Goal: Entertainment & Leisure: Consume media (video, audio)

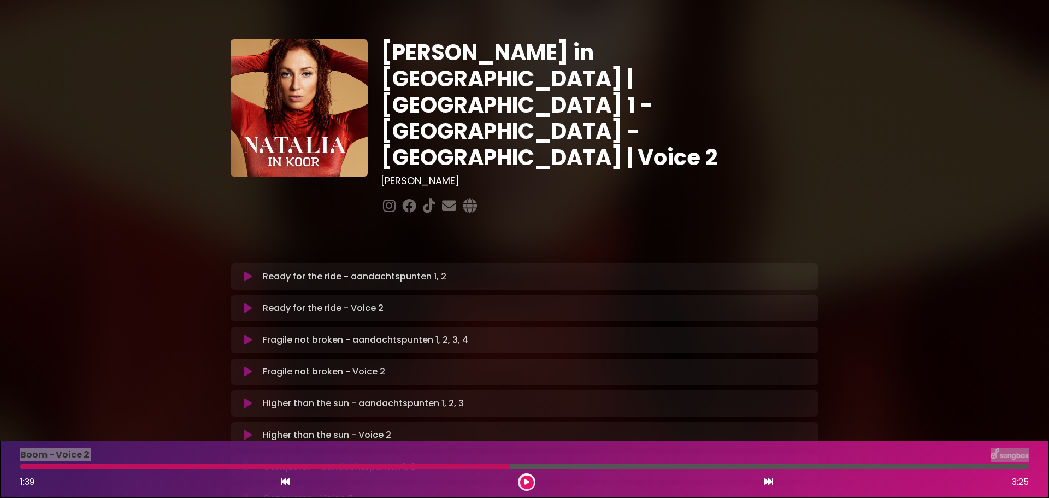
scroll to position [492, 0]
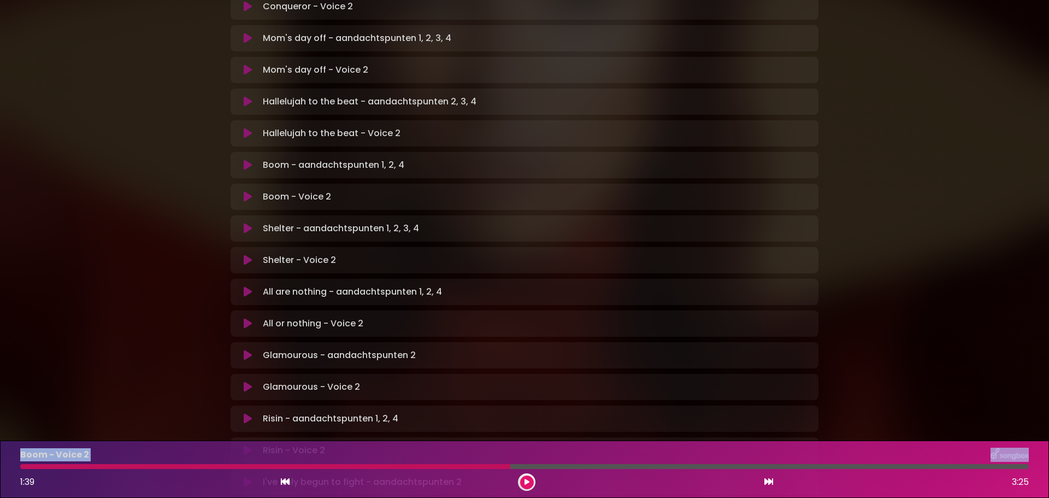
click at [247, 223] on icon at bounding box center [248, 228] width 8 height 11
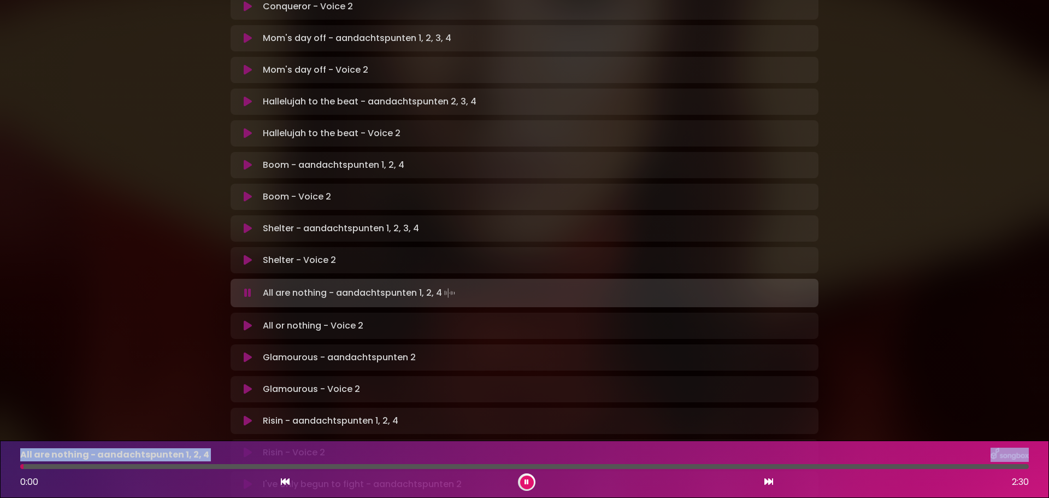
click at [247, 287] on icon at bounding box center [247, 292] width 7 height 11
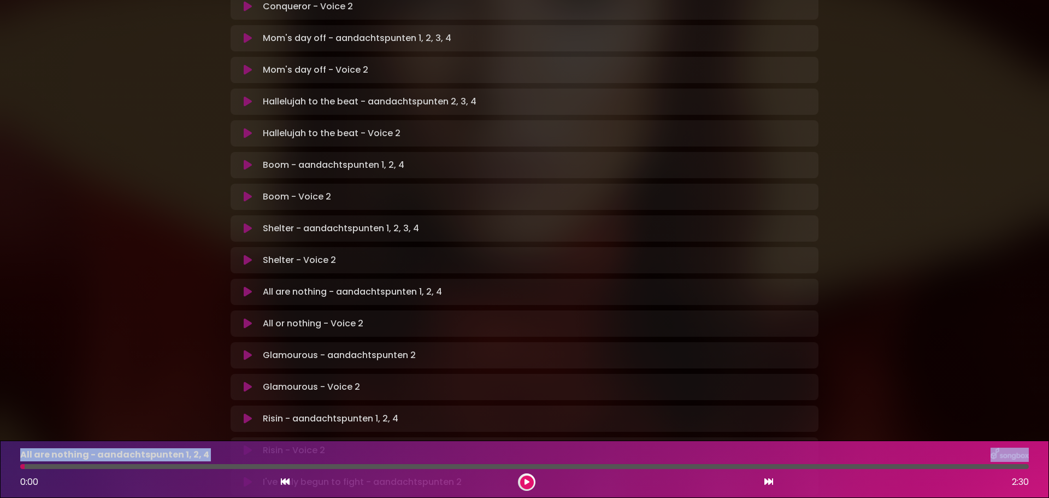
click at [245, 254] on icon at bounding box center [248, 259] width 8 height 11
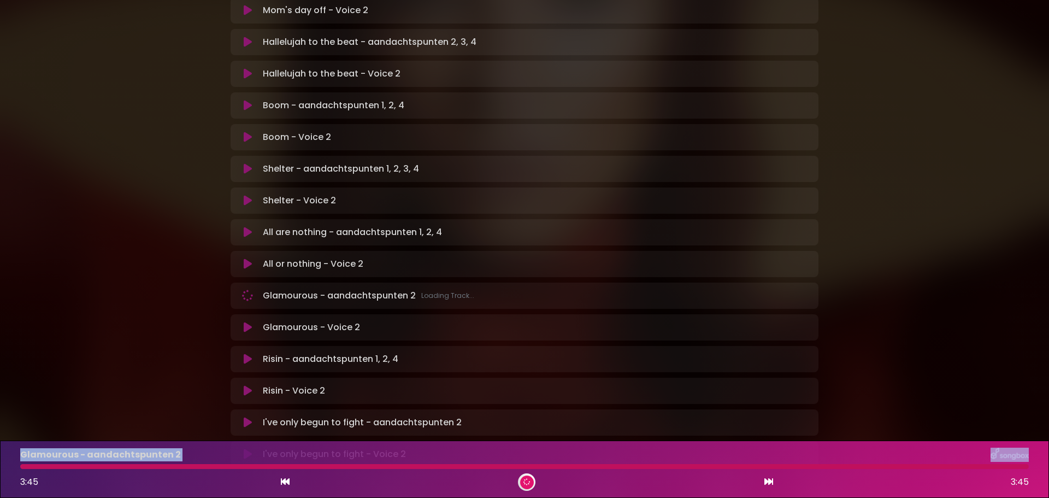
scroll to position [601, 0]
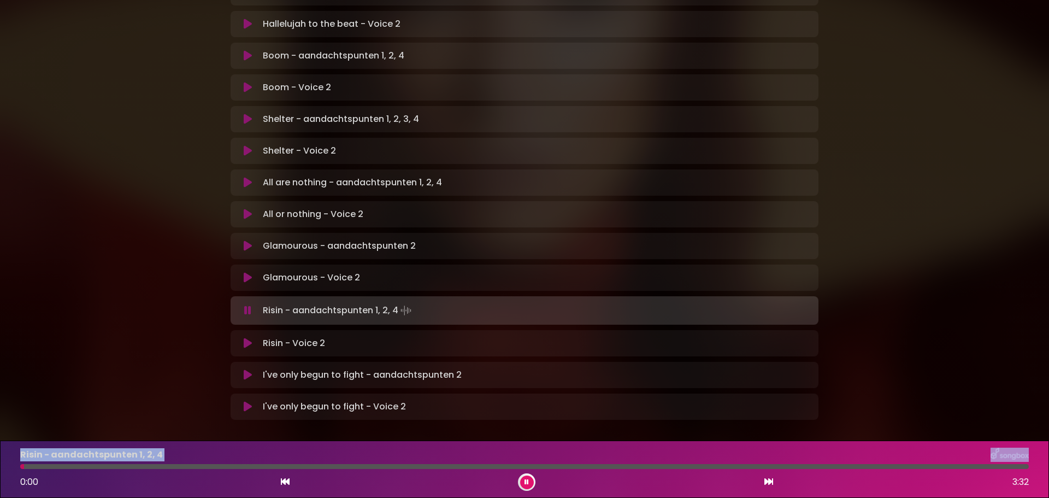
click at [242, 305] on button at bounding box center [247, 310] width 21 height 11
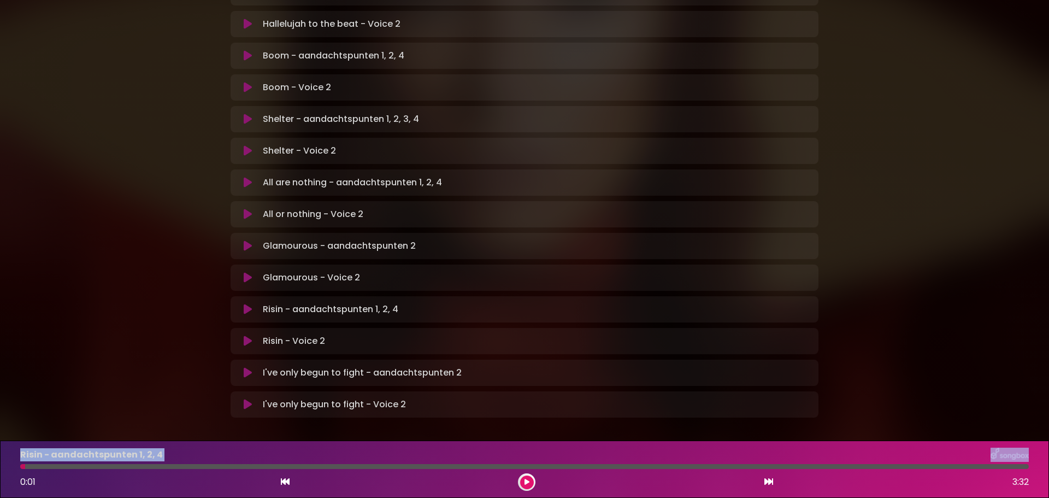
click at [242, 272] on button at bounding box center [247, 277] width 21 height 11
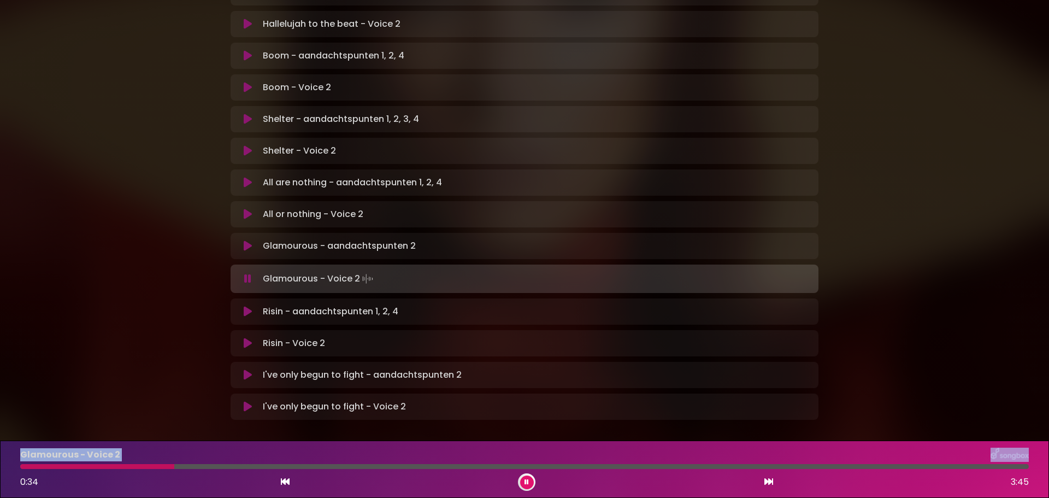
click at [63, 465] on div at bounding box center [97, 466] width 154 height 5
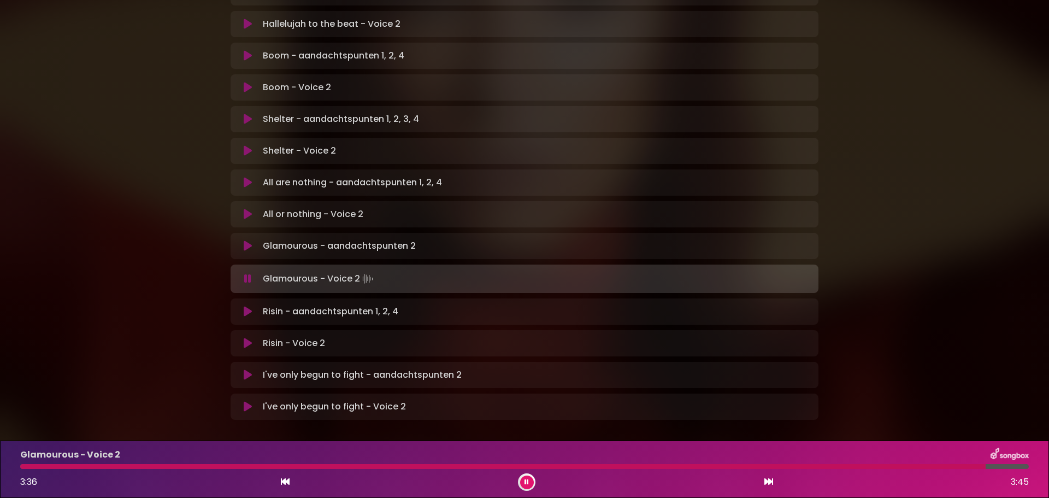
click at [246, 306] on icon at bounding box center [248, 311] width 8 height 11
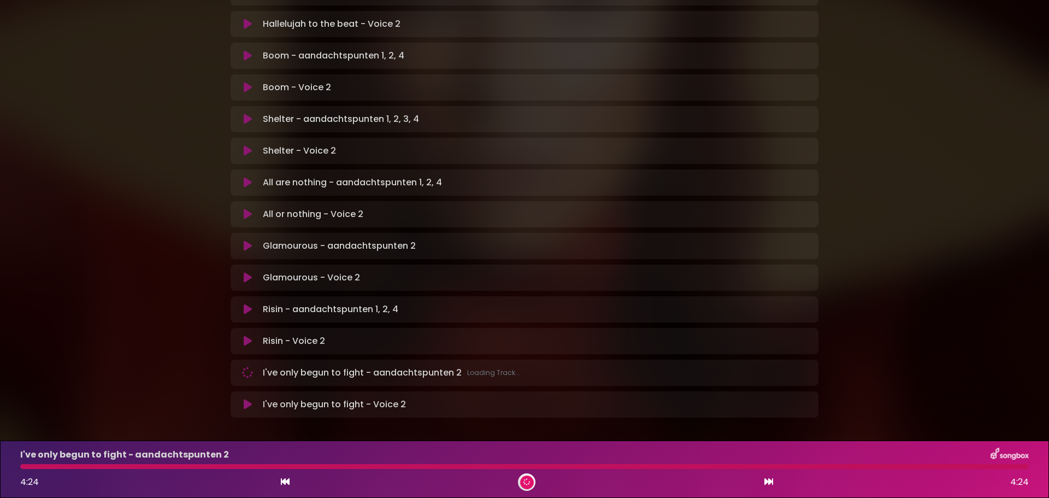
click at [246, 399] on icon at bounding box center [248, 404] width 8 height 11
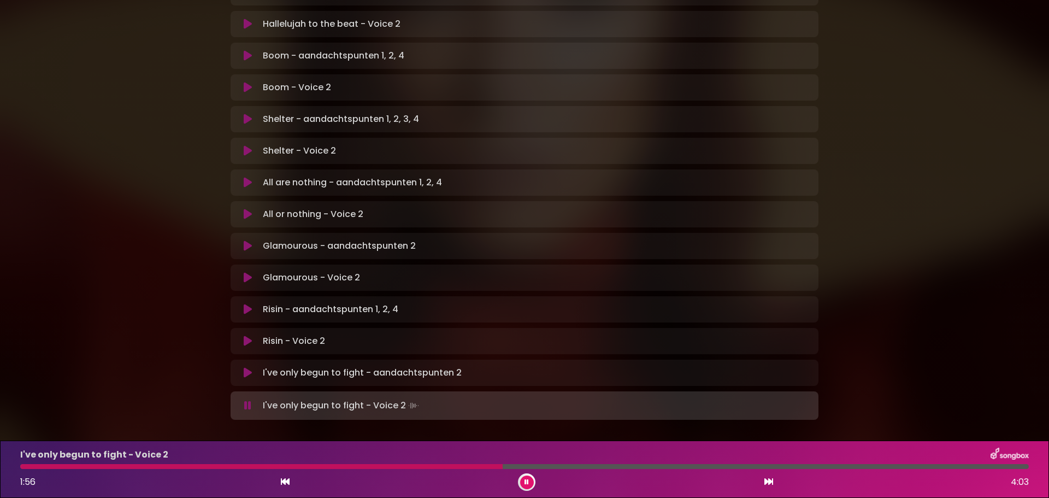
click at [241, 400] on button at bounding box center [247, 405] width 21 height 11
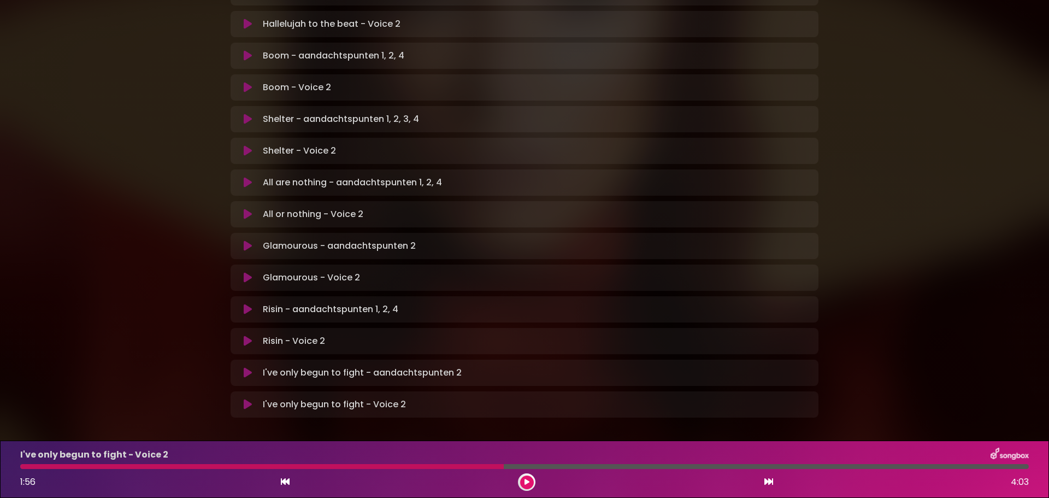
click at [241, 399] on button at bounding box center [247, 404] width 21 height 11
